Goal: Task Accomplishment & Management: Manage account settings

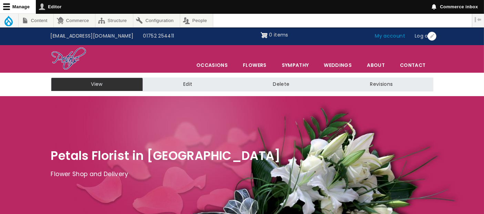
click at [388, 38] on link "My account" at bounding box center [390, 36] width 40 height 13
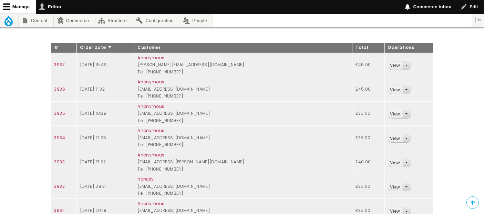
scroll to position [28, 0]
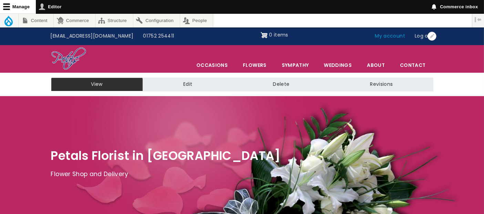
click at [391, 34] on link "My account" at bounding box center [390, 36] width 40 height 13
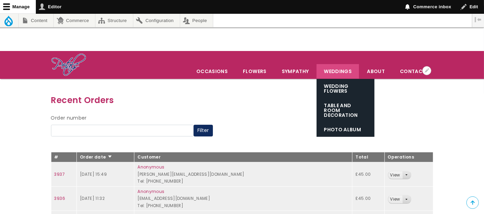
scroll to position [153, 0]
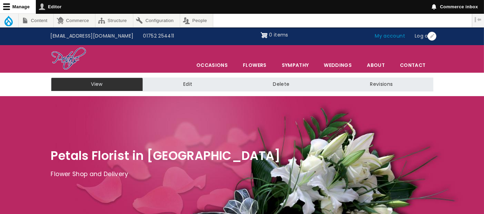
click at [396, 38] on link "My account" at bounding box center [390, 36] width 40 height 13
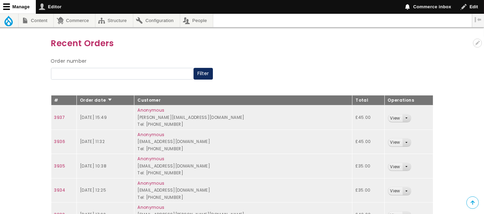
scroll to position [66, 0]
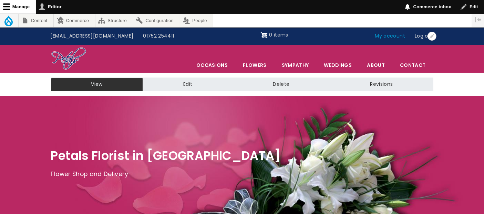
click at [399, 36] on link "My account" at bounding box center [390, 36] width 40 height 13
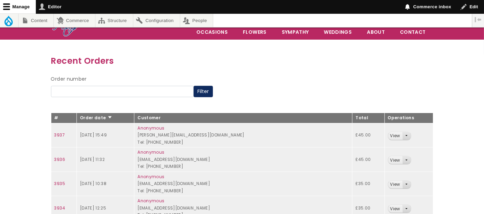
scroll to position [115, 0]
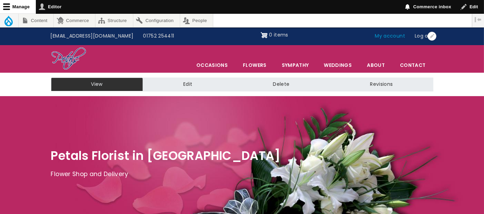
click at [390, 37] on link "My account" at bounding box center [390, 36] width 40 height 13
click at [394, 37] on link "My account" at bounding box center [390, 36] width 40 height 13
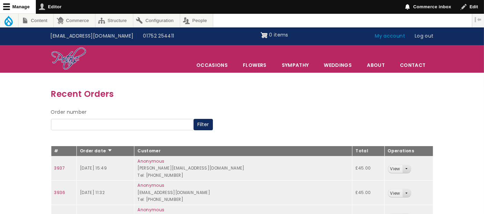
scroll to position [104, 0]
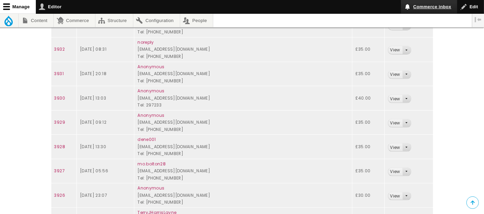
scroll to position [291, 0]
